Goal: Transaction & Acquisition: Obtain resource

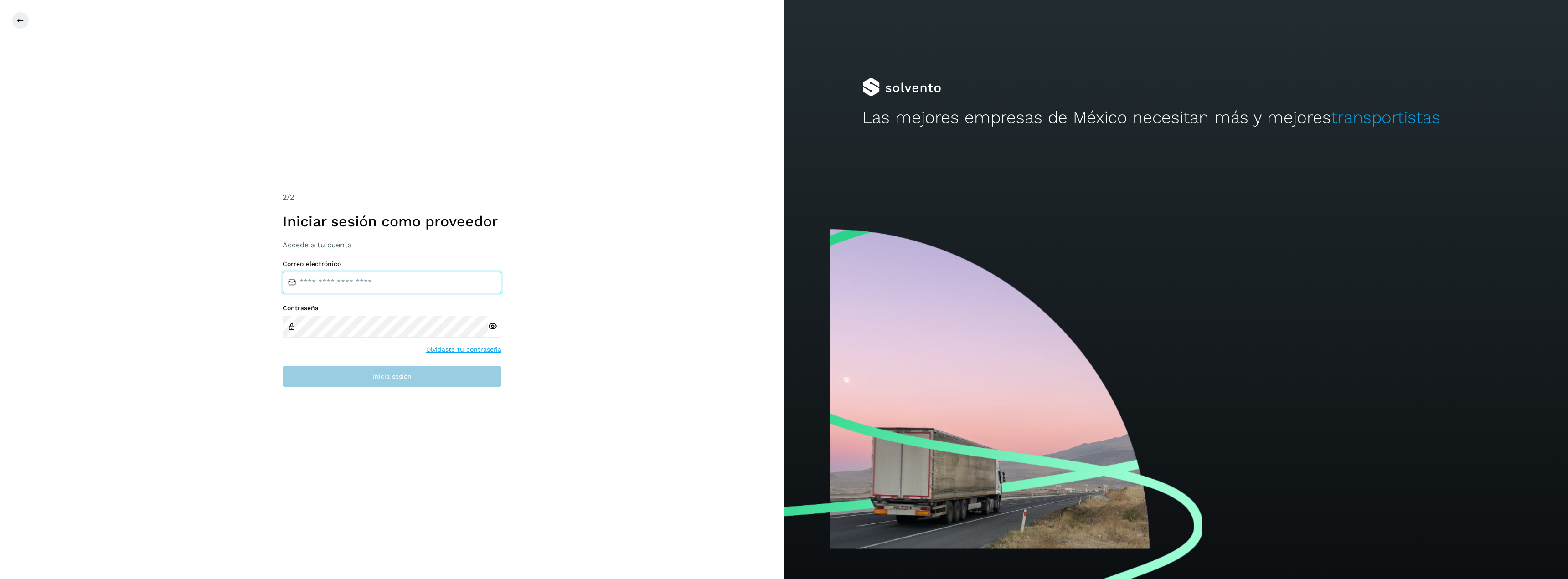
type input "**********"
click at [402, 377] on span "Inicia sesión" at bounding box center [393, 376] width 39 height 6
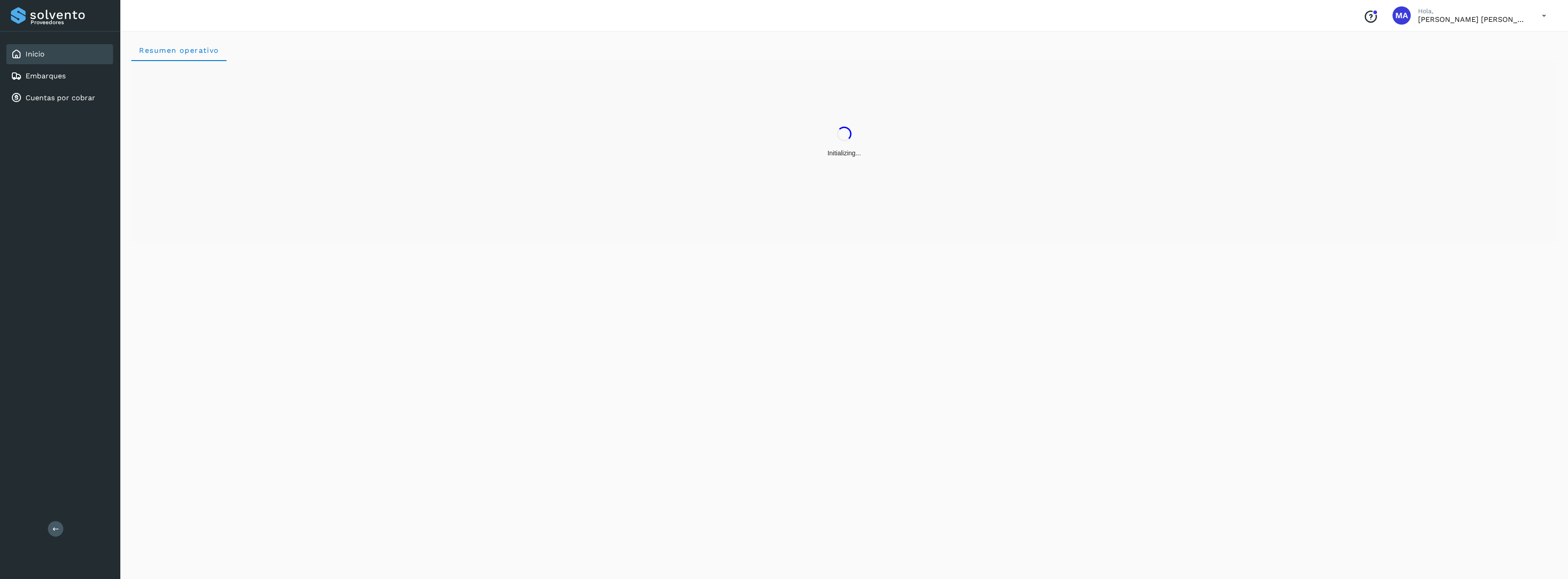
click at [402, 376] on div "Resumen operativo" at bounding box center [844, 303] width 1447 height 550
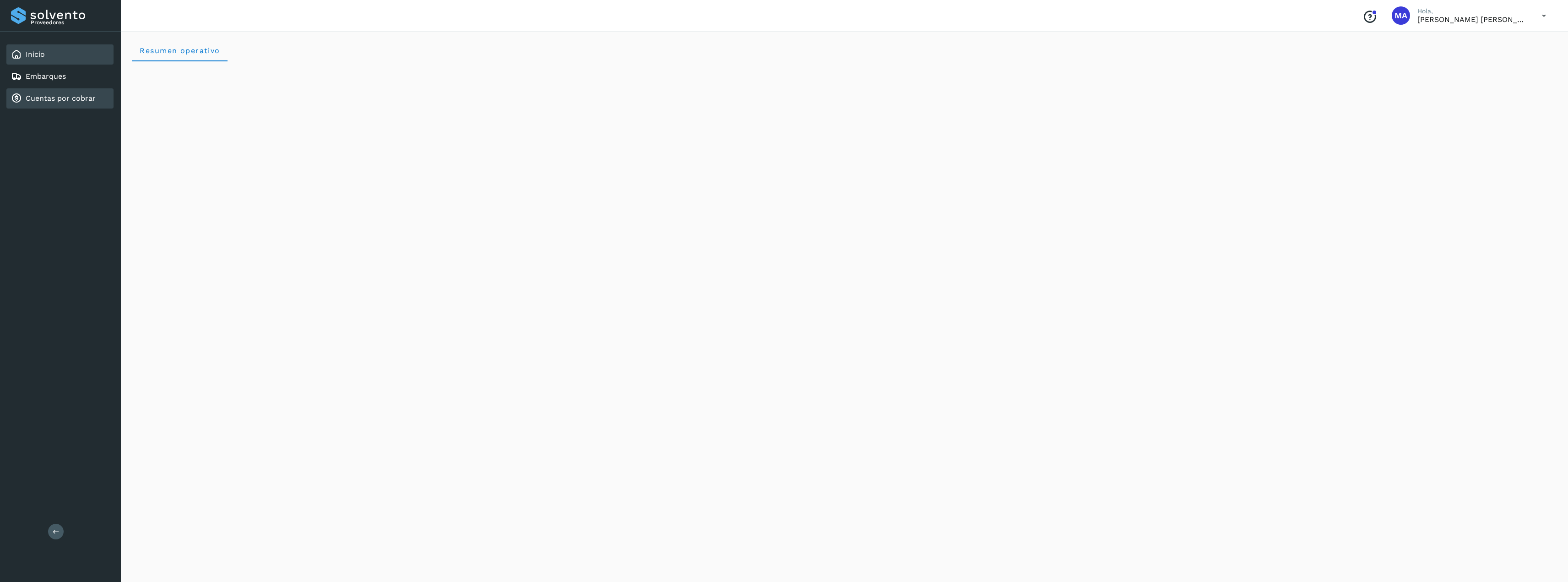
click at [46, 98] on link "Cuentas por cobrar" at bounding box center [61, 98] width 70 height 9
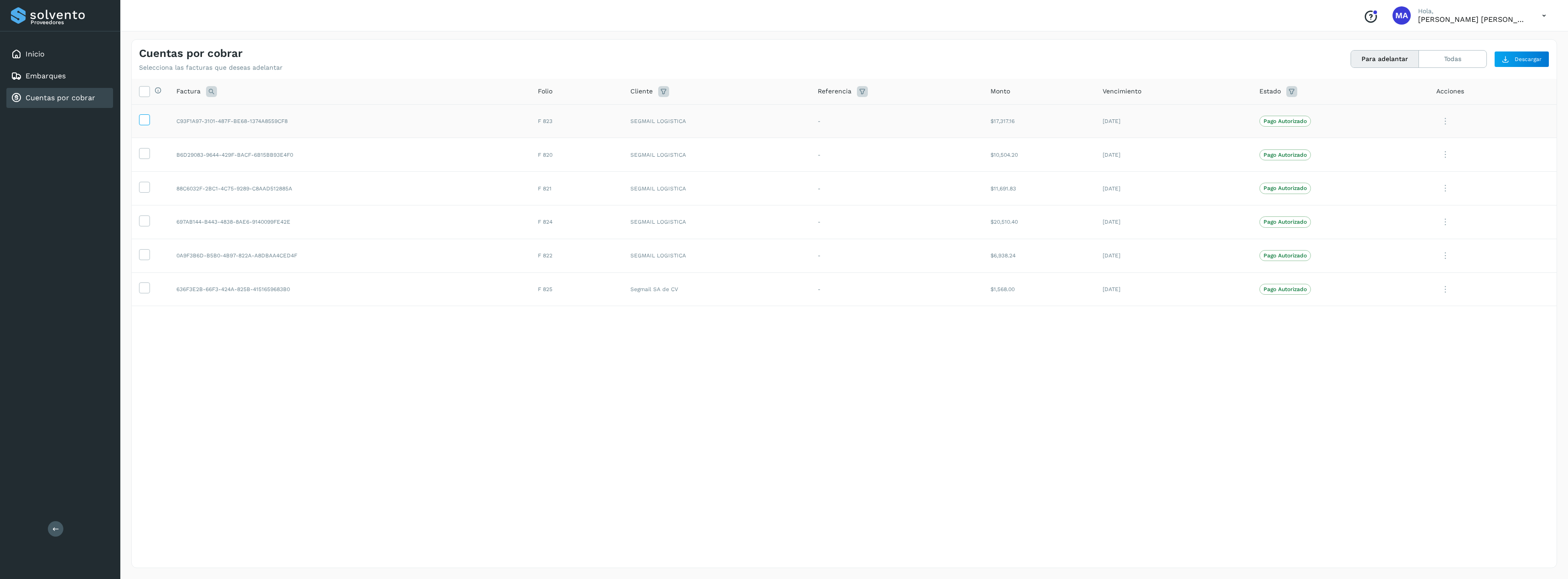
click at [145, 125] on label at bounding box center [144, 120] width 11 height 11
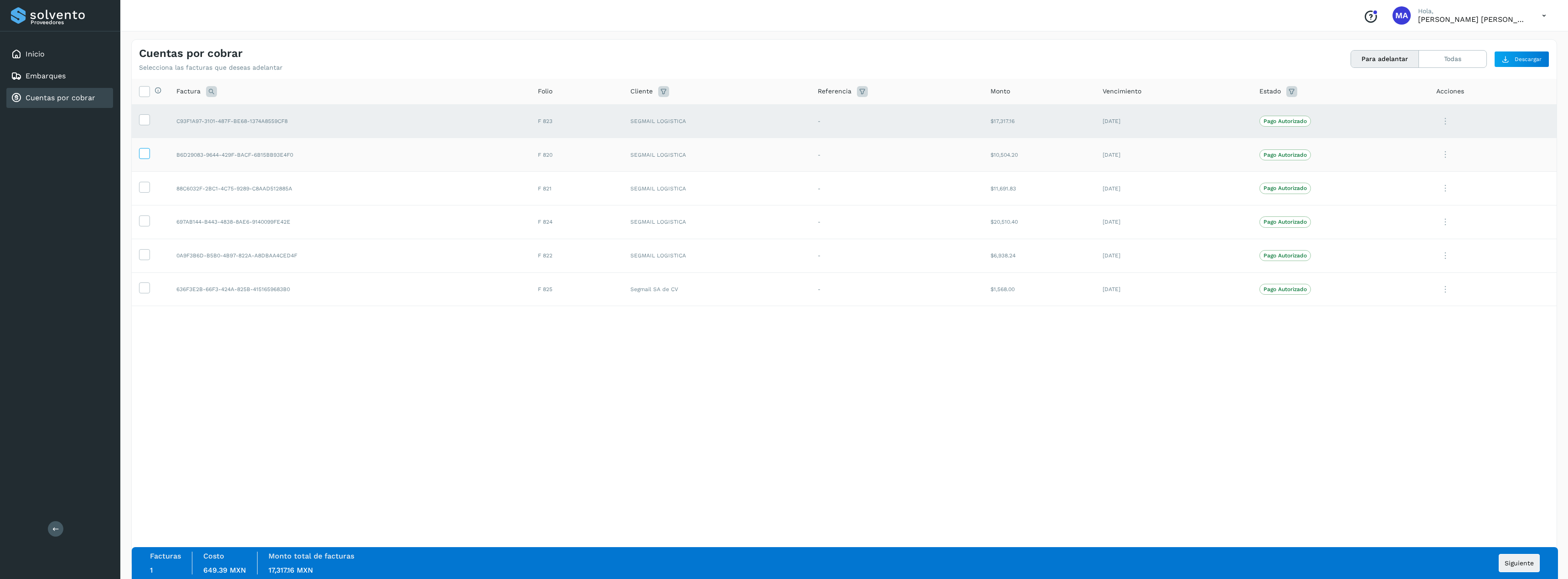
click at [142, 153] on icon at bounding box center [144, 153] width 10 height 10
click at [139, 190] on label at bounding box center [144, 187] width 11 height 11
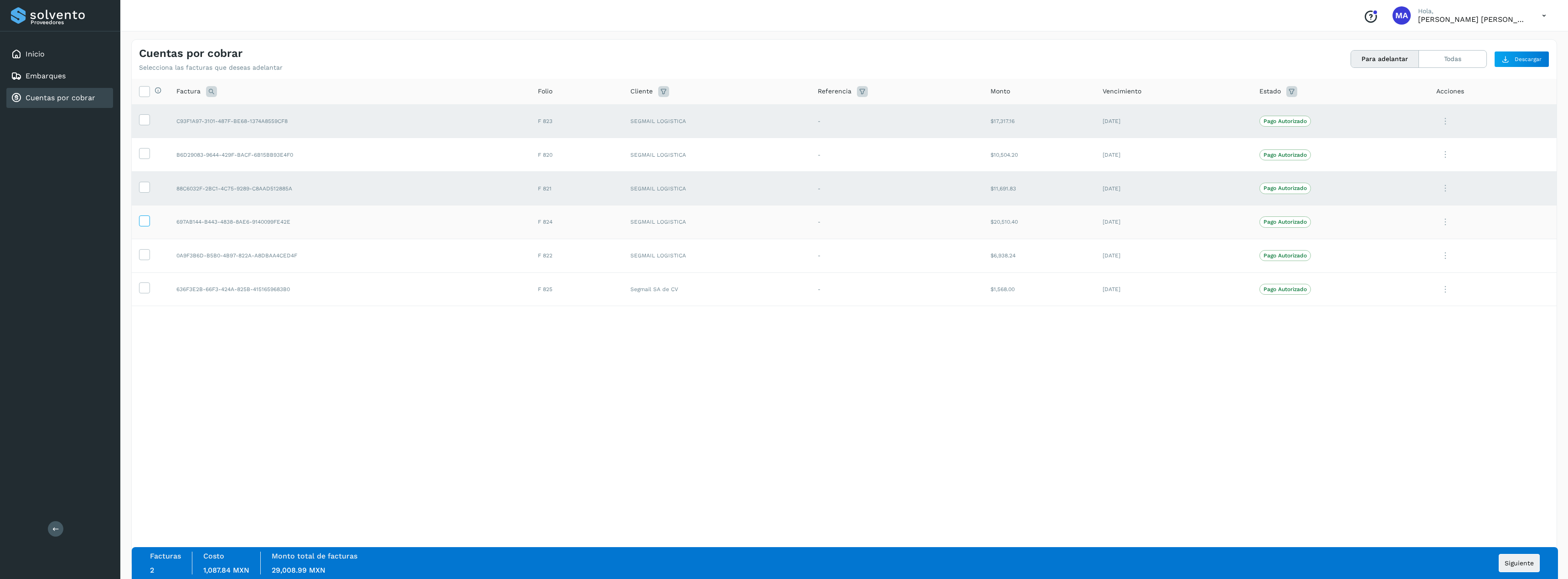
click at [144, 224] on icon at bounding box center [144, 220] width 10 height 10
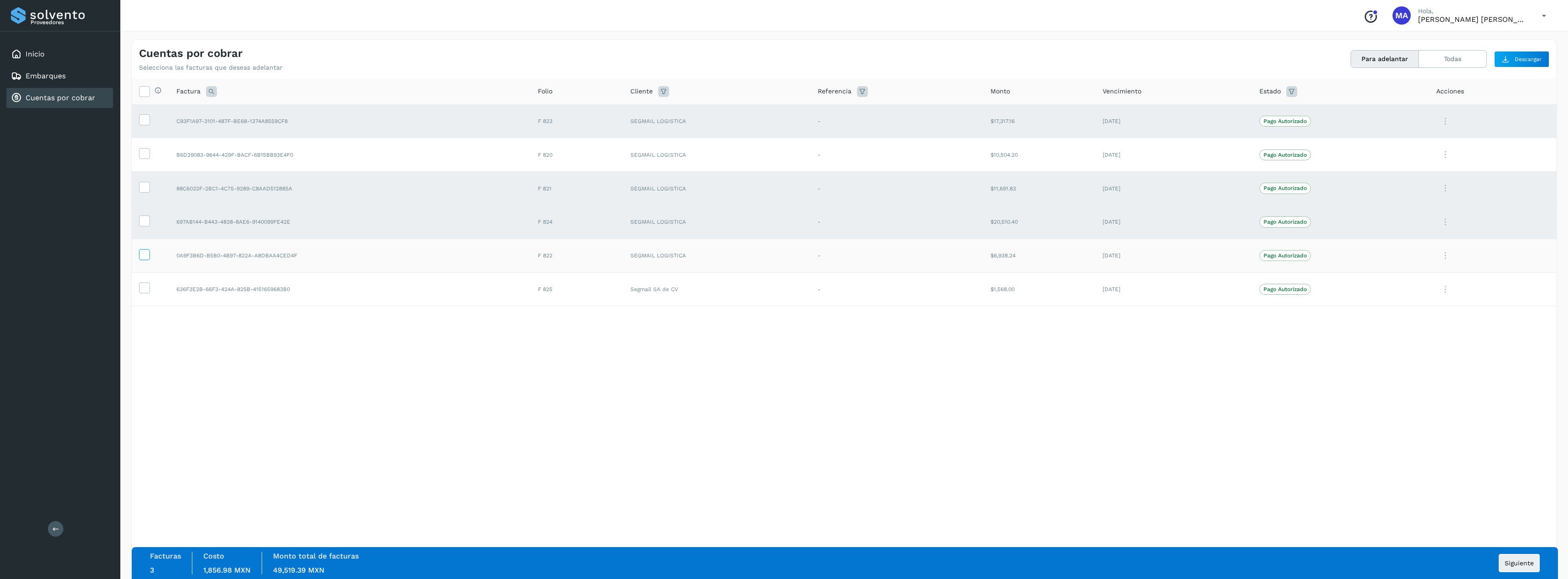
click at [142, 256] on icon at bounding box center [144, 254] width 10 height 10
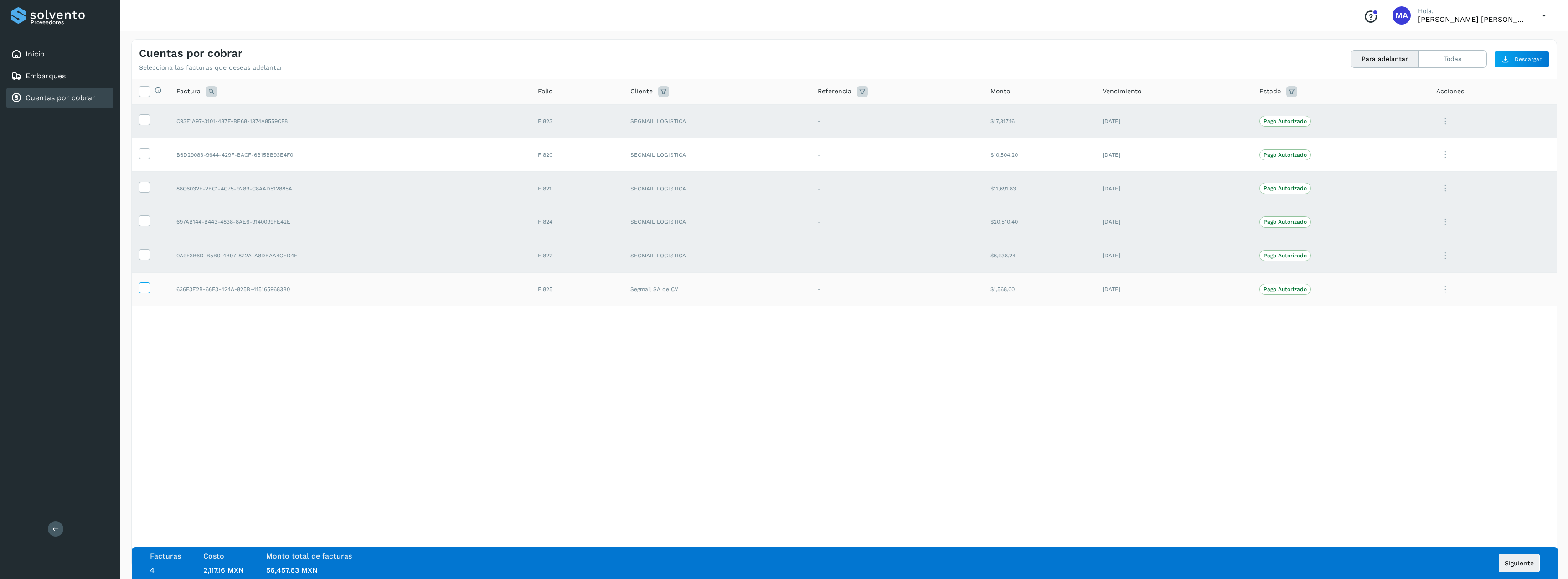
click at [140, 291] on icon at bounding box center [144, 287] width 10 height 10
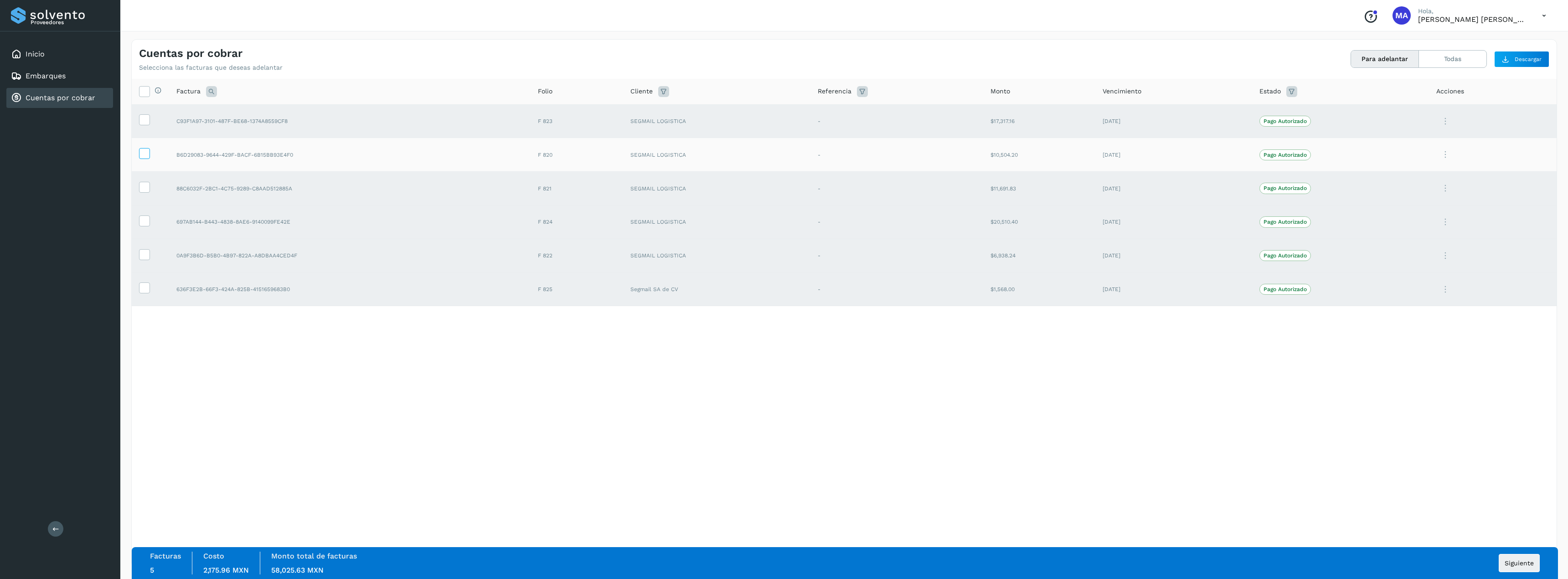
click at [148, 151] on icon at bounding box center [144, 153] width 10 height 10
click at [146, 158] on icon at bounding box center [144, 153] width 10 height 10
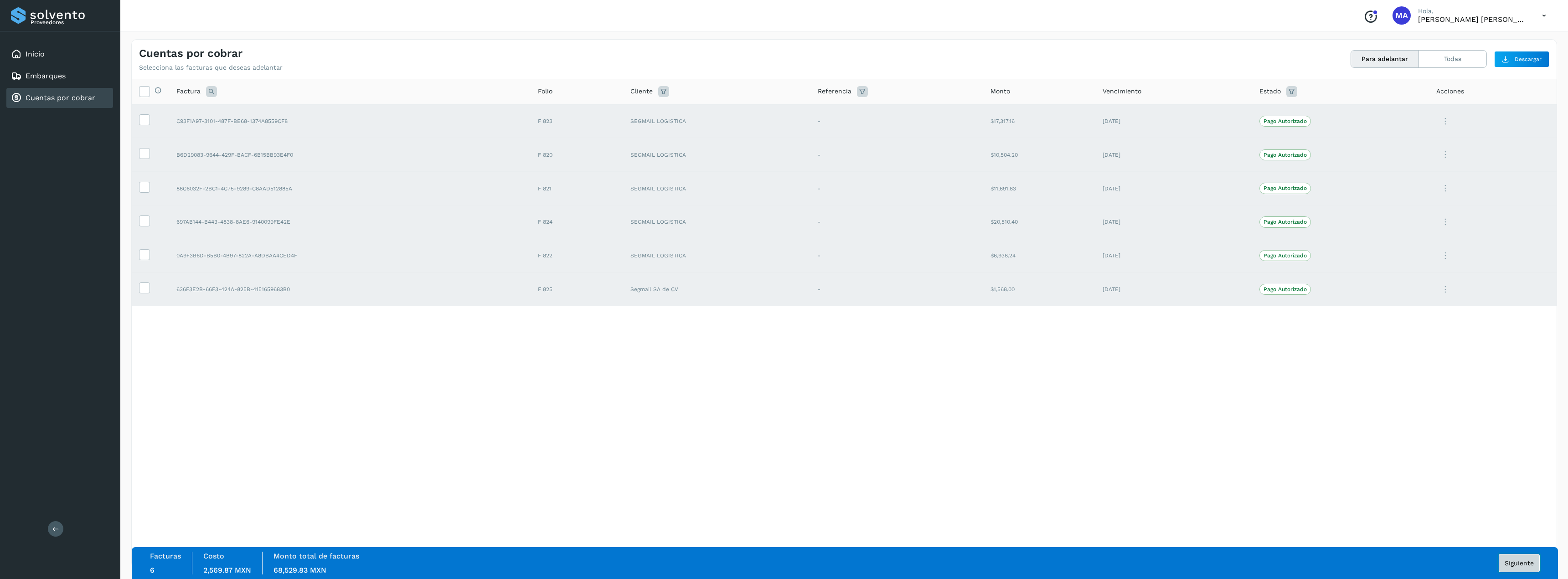
click at [1522, 558] on button "Siguiente" at bounding box center [1519, 563] width 41 height 18
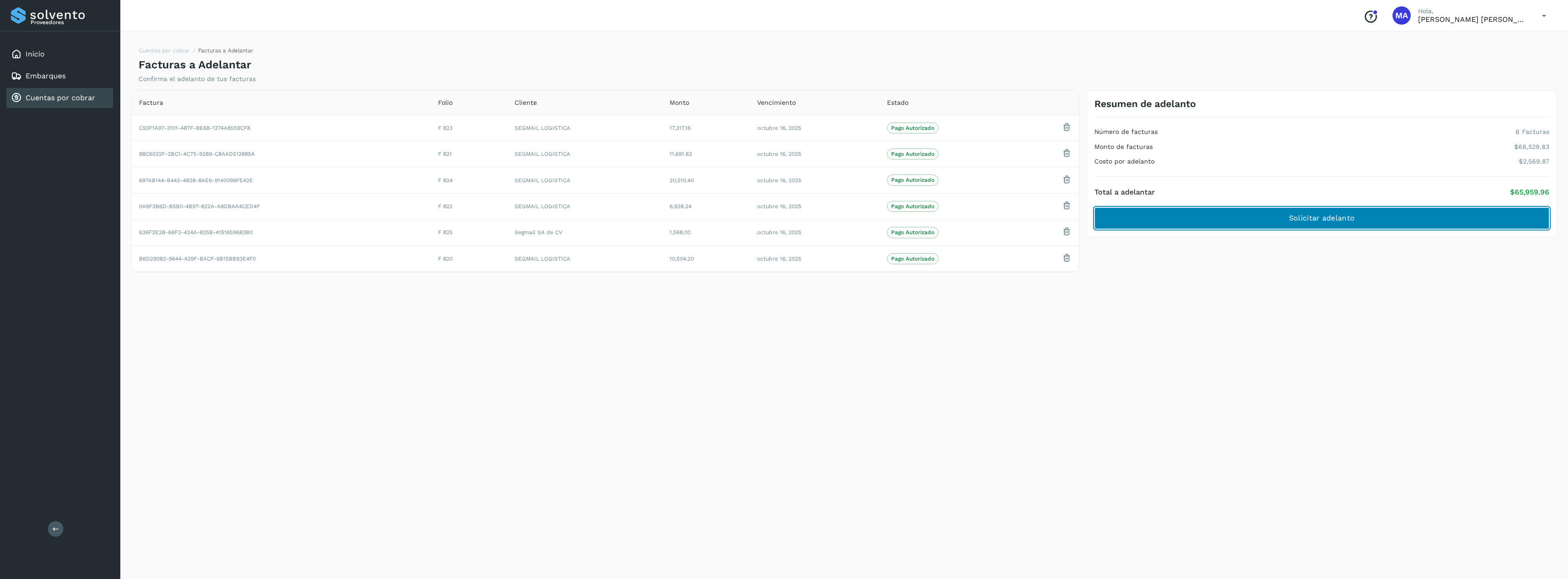
click at [1349, 215] on span "Solicitar adelanto" at bounding box center [1322, 218] width 66 height 10
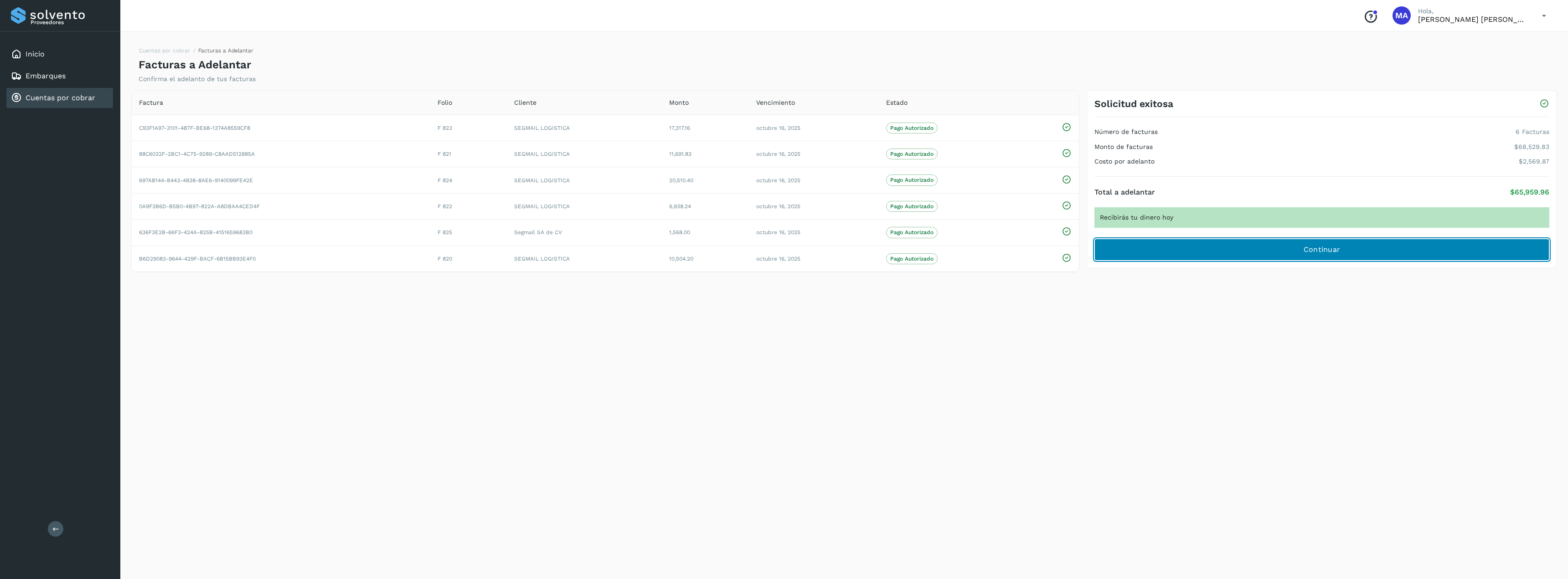
click at [1317, 252] on span "Continuar" at bounding box center [1322, 249] width 37 height 10
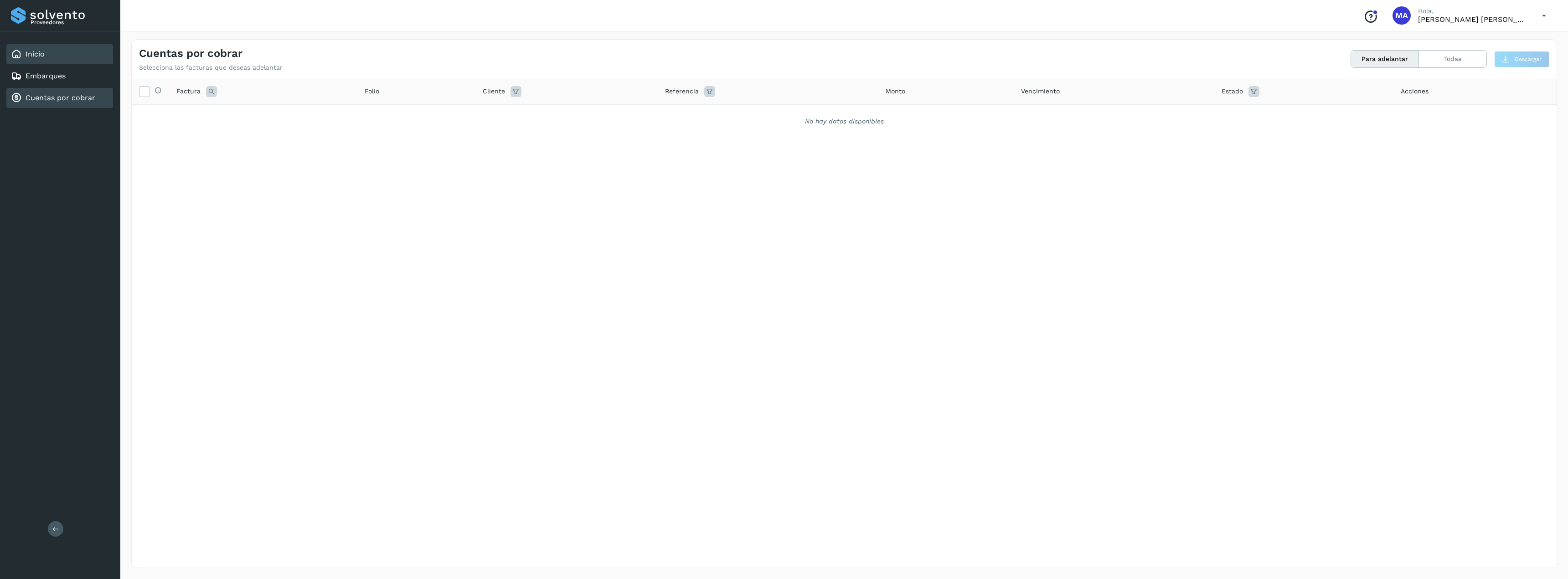
click at [57, 57] on div "Inicio" at bounding box center [59, 54] width 107 height 20
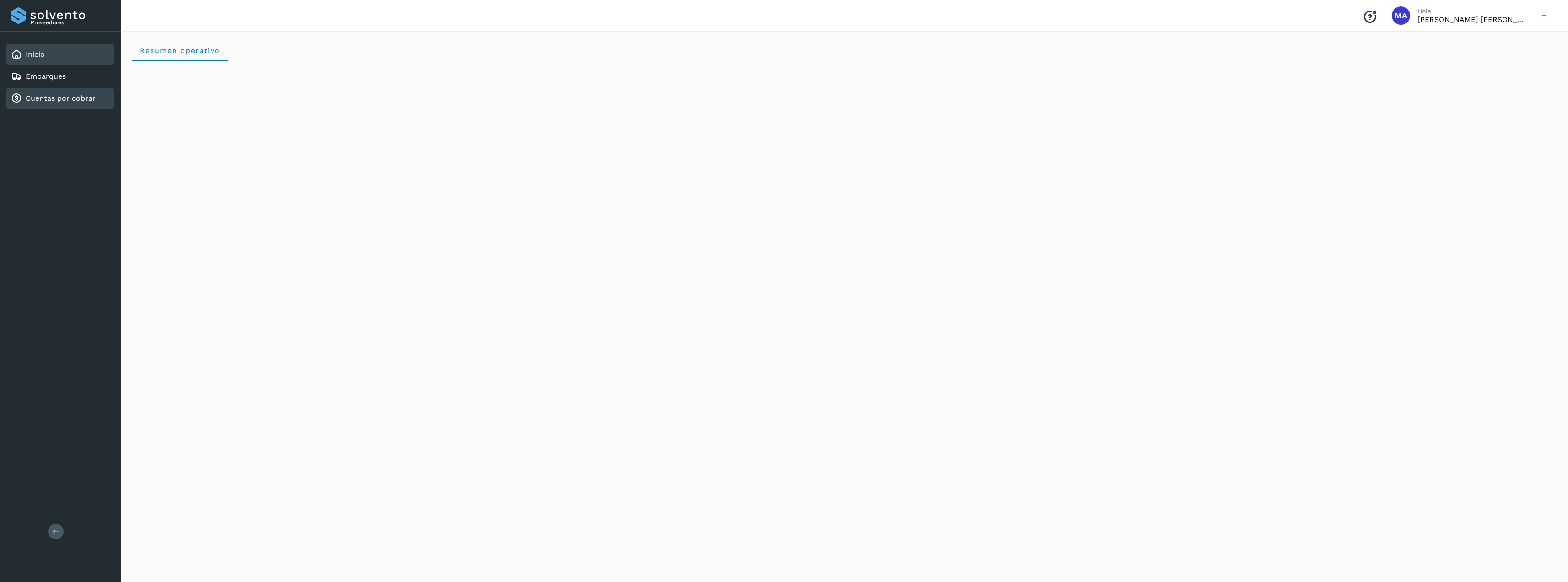
click at [30, 98] on link "Cuentas por cobrar" at bounding box center [61, 98] width 70 height 9
